Goal: Navigation & Orientation: Understand site structure

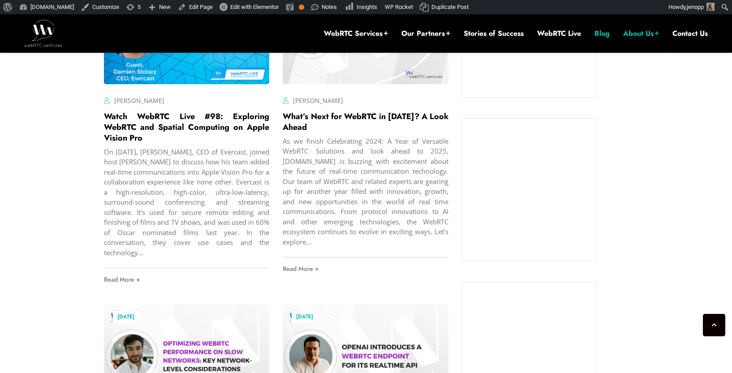
click at [28, 39] on img at bounding box center [43, 33] width 38 height 27
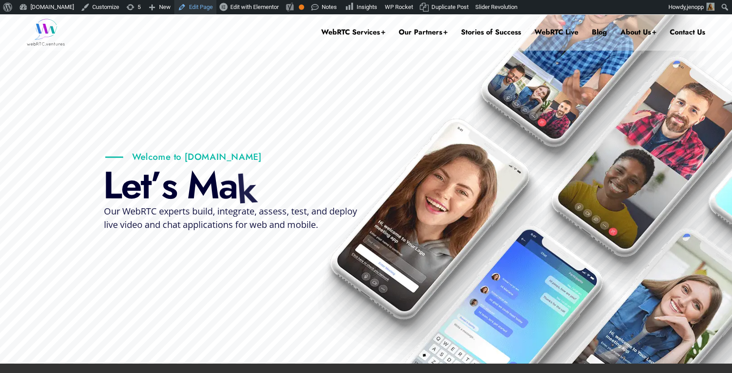
click at [212, 8] on link "Edit Page" at bounding box center [195, 7] width 42 height 14
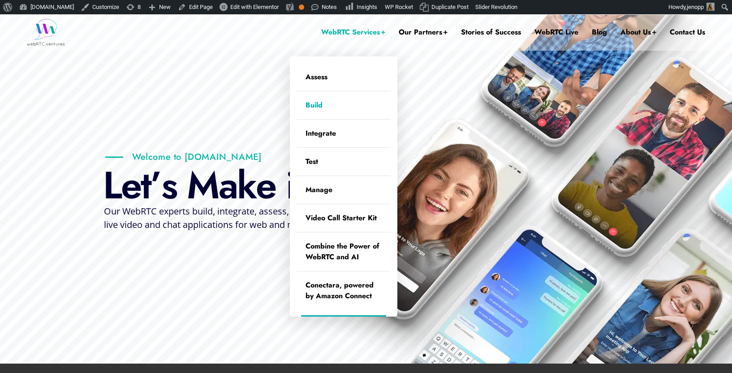
click at [316, 103] on link "Build" at bounding box center [343, 105] width 94 height 28
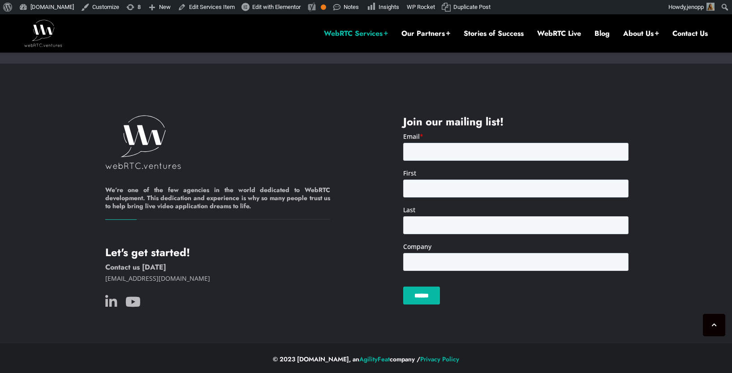
scroll to position [1984, 0]
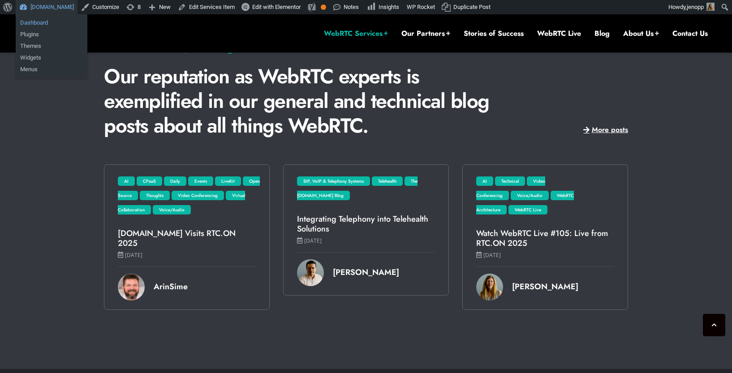
click at [45, 21] on link "Dashboard" at bounding box center [52, 23] width 72 height 12
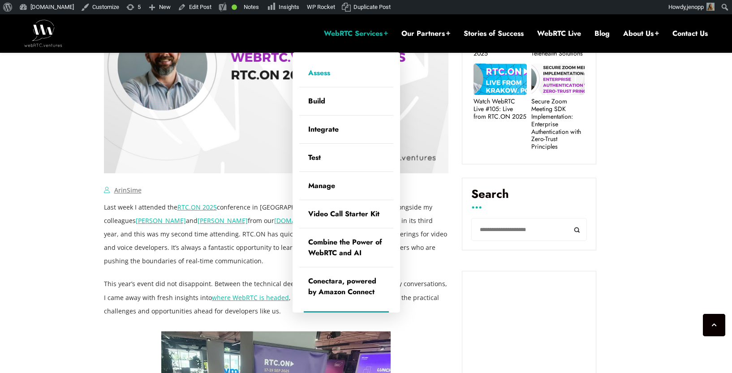
click at [317, 73] on link "Assess" at bounding box center [346, 73] width 94 height 28
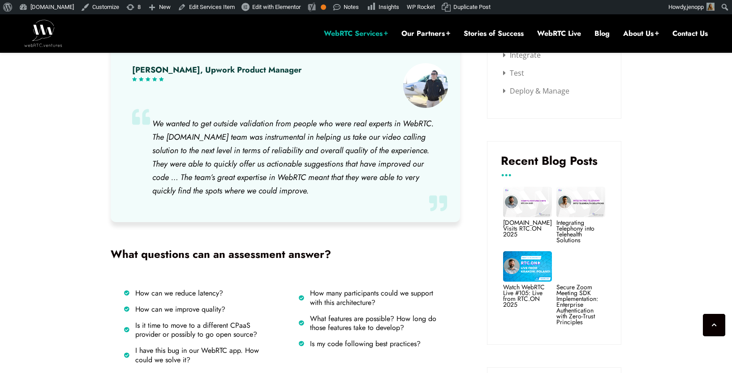
scroll to position [612, 0]
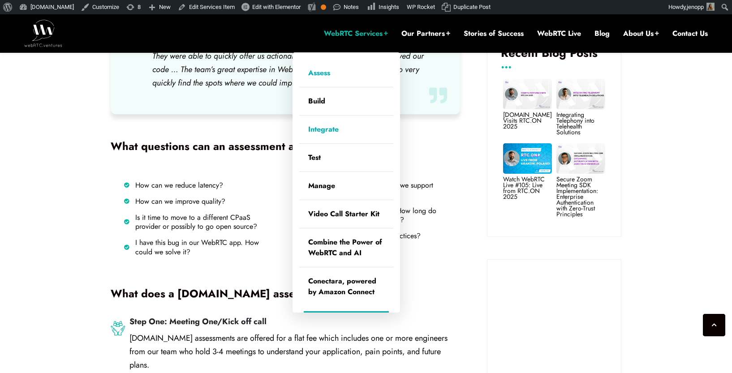
click at [318, 129] on link "Integrate" at bounding box center [346, 130] width 94 height 28
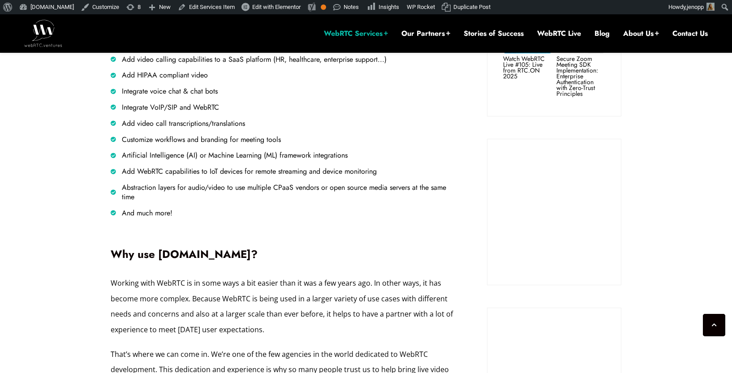
scroll to position [911, 0]
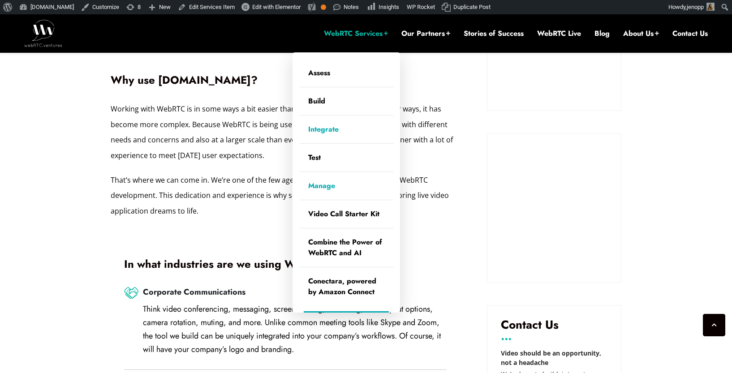
click at [320, 186] on link "Manage" at bounding box center [346, 186] width 94 height 28
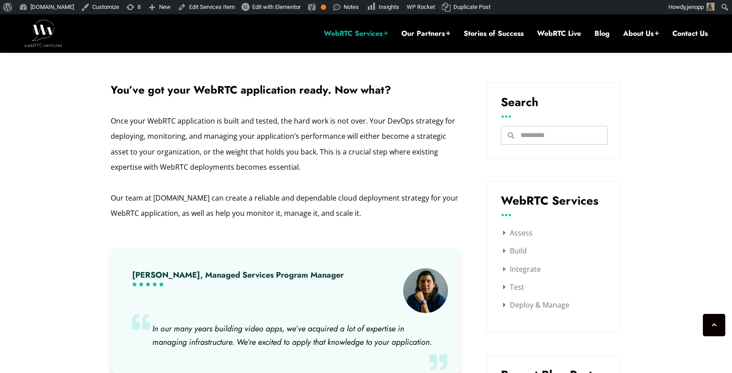
scroll to position [301, 0]
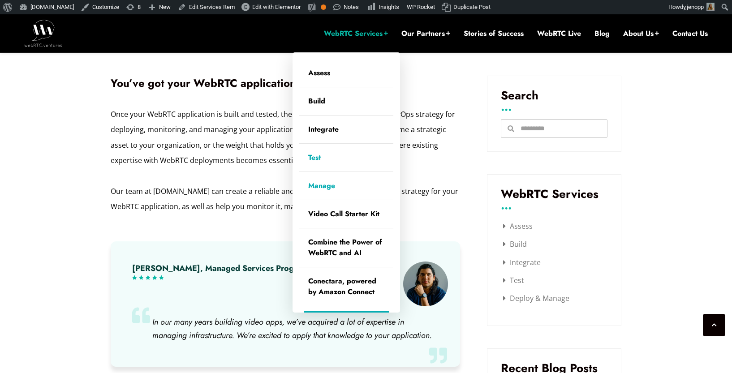
click at [319, 157] on link "Test" at bounding box center [346, 158] width 94 height 28
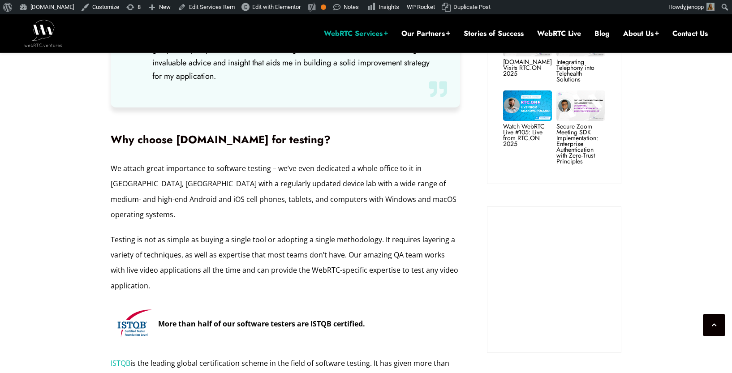
scroll to position [678, 0]
